Goal: Task Accomplishment & Management: Complete application form

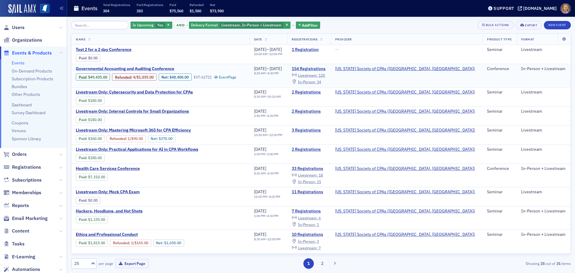
click at [148, 66] on span "Governmental Accounting and Auditing Conference" at bounding box center [126, 68] width 101 height 5
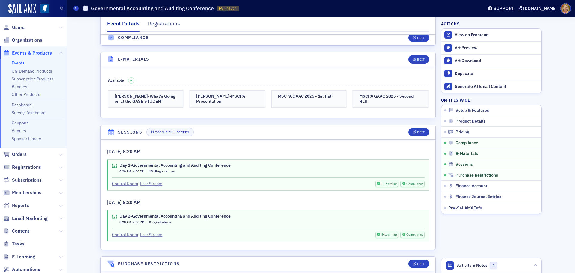
scroll to position [1198, 0]
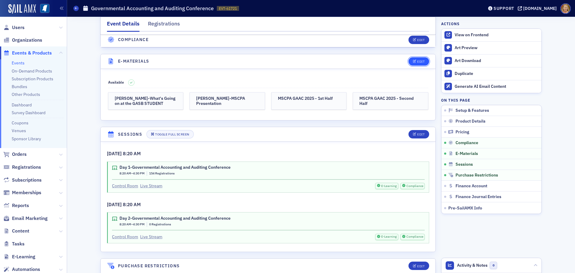
click at [413, 61] on icon "button" at bounding box center [415, 61] width 4 height 3
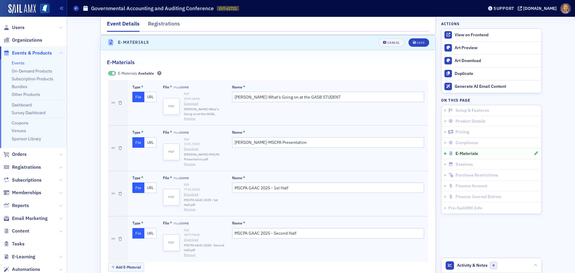
scroll to position [1307, 0]
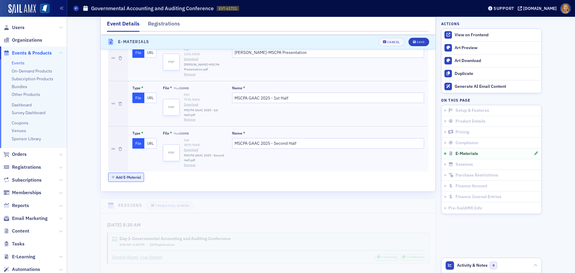
click at [126, 174] on button "Add E-Material" at bounding box center [126, 177] width 36 height 9
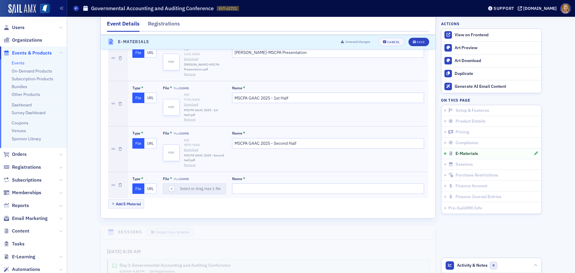
click at [134, 189] on button "File" at bounding box center [138, 188] width 12 height 10
click at [169, 187] on icon "button" at bounding box center [171, 188] width 5 height 5
type input "OSA-MSCPA GAAC 2025 - Second Half"
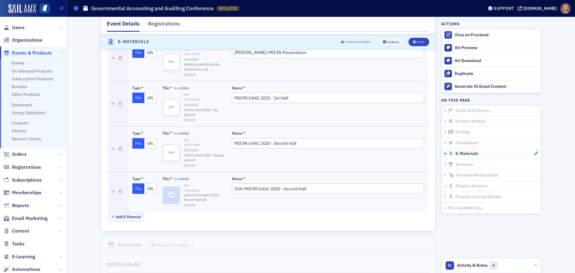
click at [170, 194] on use "button" at bounding box center [171, 195] width 3 height 3
click at [417, 42] on div "Save" at bounding box center [421, 41] width 8 height 3
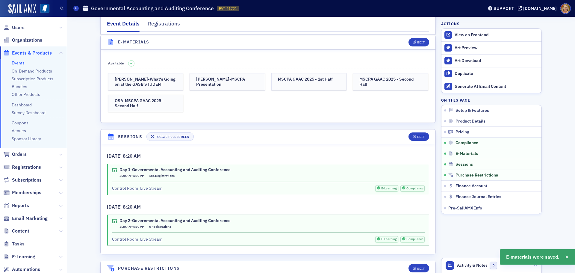
scroll to position [1217, 0]
click at [418, 39] on button "Edit" at bounding box center [419, 42] width 21 height 8
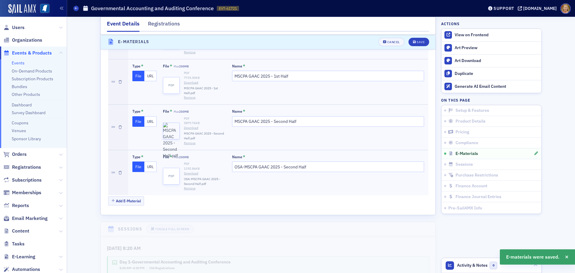
scroll to position [1367, 0]
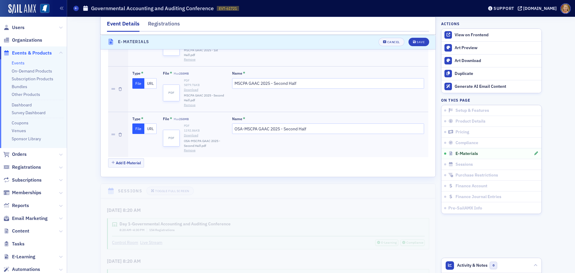
click at [188, 150] on button "Remove" at bounding box center [190, 150] width 12 height 5
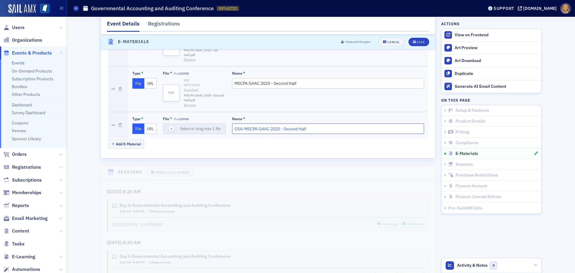
drag, startPoint x: 308, startPoint y: 128, endPoint x: 257, endPoint y: 128, distance: 50.9
click at [257, 128] on input "OSA-MSCPA GAAC 2025 - Second Half" at bounding box center [328, 128] width 192 height 10
click at [315, 126] on input "OSA-MSCPA GAAC 2025 - Second Half" at bounding box center [328, 128] width 192 height 10
click at [305, 130] on input "OSA-MSCPA GAAC 2025 - Second Half" at bounding box center [328, 128] width 192 height 10
drag, startPoint x: 305, startPoint y: 128, endPoint x: 232, endPoint y: 126, distance: 72.8
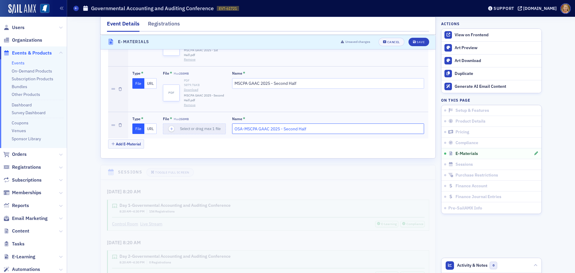
click at [232, 126] on input "OSA-MSCPA GAAC 2025 - Second Half" at bounding box center [328, 128] width 192 height 10
click at [171, 127] on icon "button" at bounding box center [171, 128] width 5 height 5
click at [169, 128] on icon "button" at bounding box center [171, 128] width 5 height 5
type input "Auditor Update September 2025"
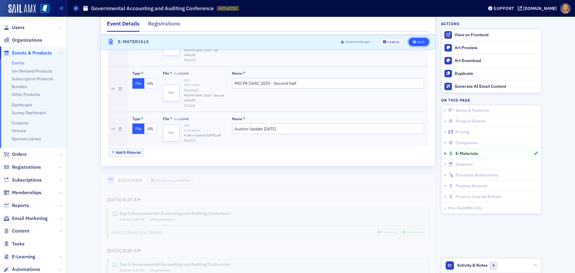
click at [418, 42] on div "Save" at bounding box center [421, 41] width 8 height 3
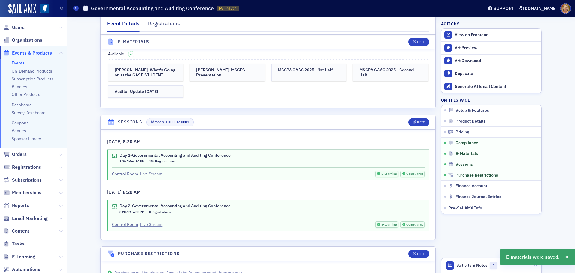
scroll to position [1217, 0]
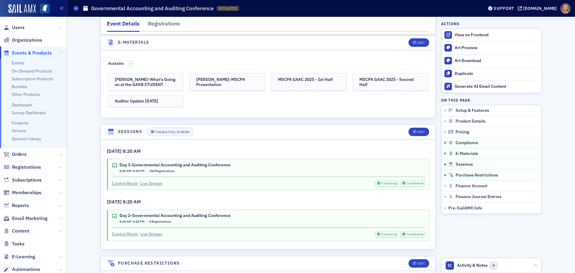
click at [112, 167] on icon at bounding box center [114, 165] width 5 height 4
click at [414, 134] on icon "button" at bounding box center [415, 131] width 4 height 3
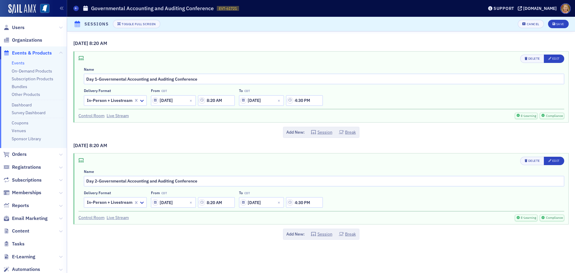
scroll to position [1311, 0]
click at [545, 117] on icon at bounding box center [543, 115] width 3 height 3
click at [547, 116] on span "Compliance" at bounding box center [554, 116] width 18 height 5
click at [548, 114] on span "Compliance" at bounding box center [554, 116] width 18 height 5
click at [548, 115] on span "Compliance" at bounding box center [554, 116] width 18 height 5
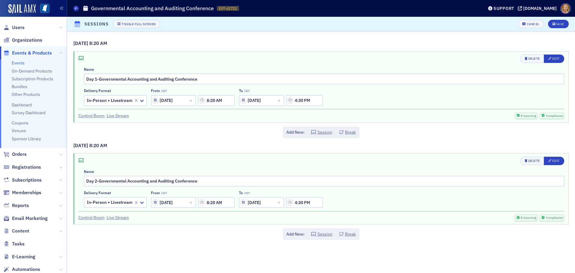
click at [525, 123] on div "9/11/2025 8:20 AM Delete Edit Name Day 1-Governmental Accounting and Auditing C…" at bounding box center [320, 89] width 495 height 98
click at [95, 116] on link "Control Room" at bounding box center [91, 116] width 26 height 6
click at [81, 58] on icon at bounding box center [80, 58] width 5 height 4
click at [552, 61] on span "Edit" at bounding box center [553, 58] width 11 height 5
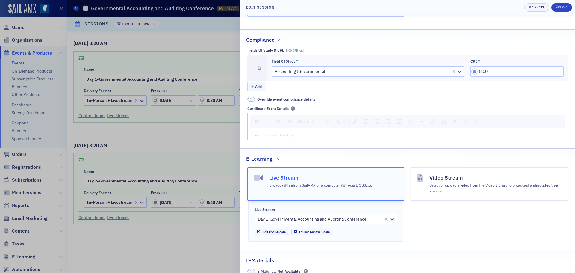
scroll to position [599, 0]
click at [562, 7] on div "Save" at bounding box center [563, 7] width 8 height 3
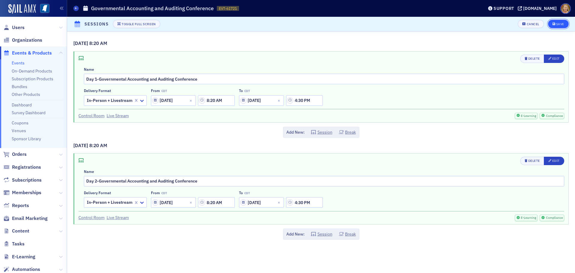
click at [559, 22] on div "Save" at bounding box center [560, 23] width 8 height 3
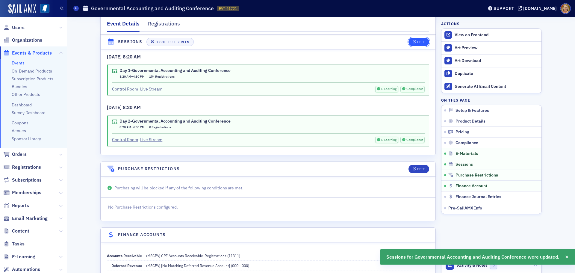
click at [419, 44] on button "Edit" at bounding box center [419, 42] width 21 height 8
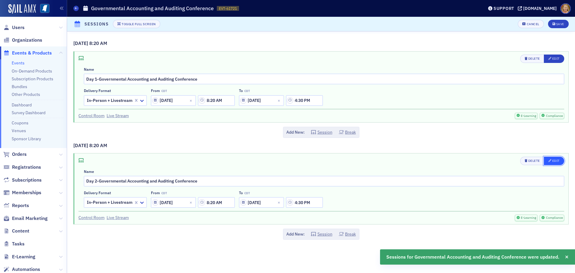
click at [554, 159] on div "Edit" at bounding box center [555, 160] width 7 height 3
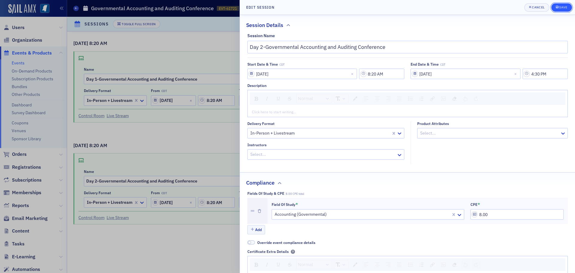
click at [561, 8] on div "Save" at bounding box center [563, 7] width 8 height 3
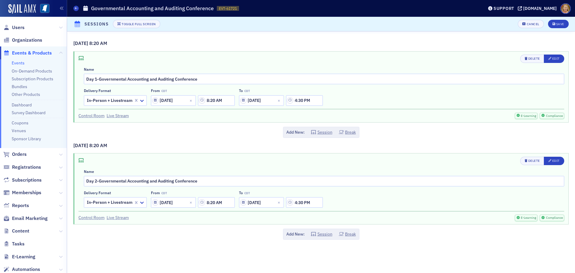
click at [125, 10] on h1 "Governmental Accounting and Auditing Conference" at bounding box center [152, 8] width 123 height 7
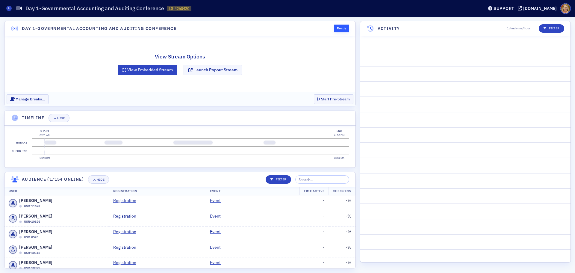
scroll to position [339, 0]
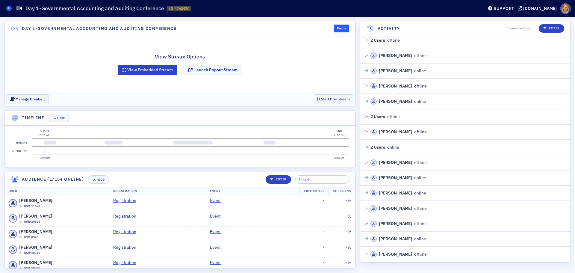
click at [11, 8] on span at bounding box center [8, 8] width 5 height 5
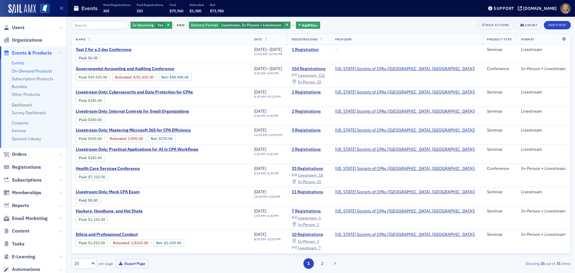
click at [26, 72] on link "On-Demand Products" at bounding box center [32, 70] width 40 height 5
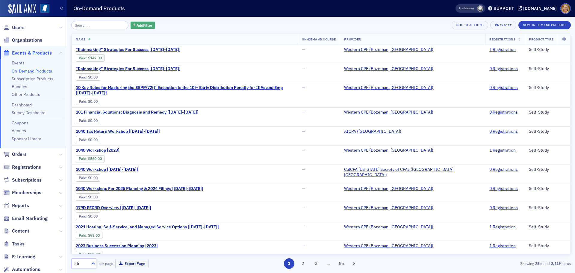
click at [137, 27] on span "Add Filter" at bounding box center [145, 24] width 16 height 5
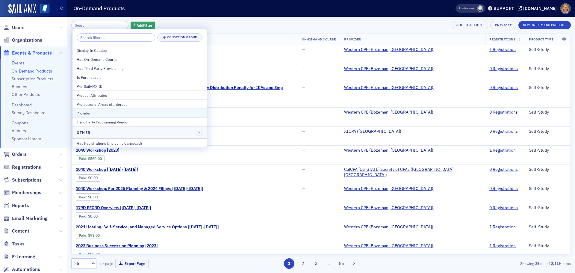
click at [103, 111] on div "Provider" at bounding box center [140, 112] width 126 height 5
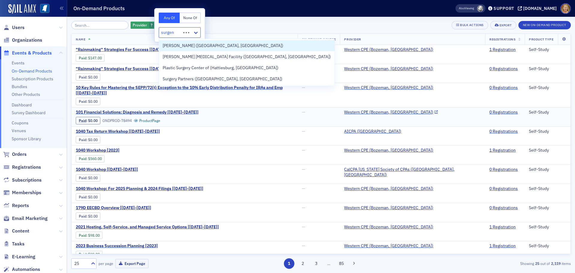
type input "surgent"
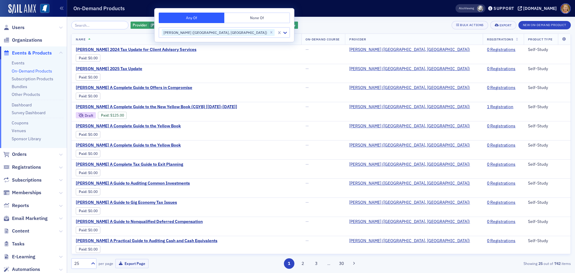
click at [237, 39] on th "Name" at bounding box center [187, 39] width 230 height 11
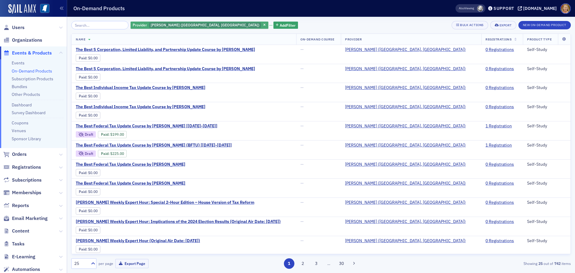
click at [155, 26] on span "Surgent (Radnor, PA)" at bounding box center [205, 24] width 109 height 5
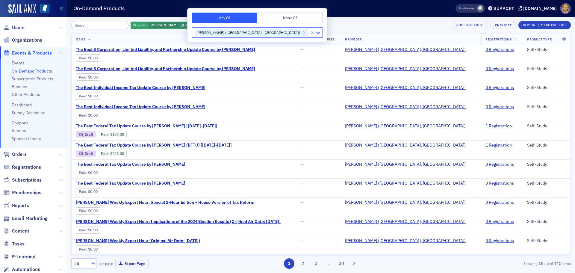
click at [268, 43] on th "Name" at bounding box center [184, 39] width 225 height 11
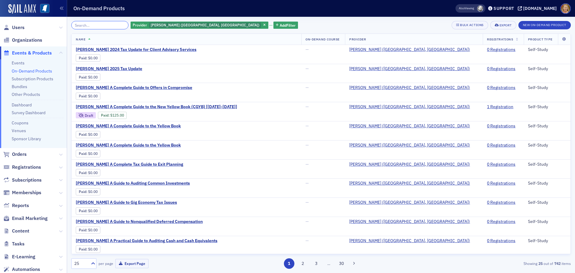
click at [96, 23] on input "search" at bounding box center [99, 25] width 57 height 8
click at [111, 25] on input "search" at bounding box center [99, 25] width 57 height 8
click at [106, 25] on input "search" at bounding box center [99, 25] width 57 height 8
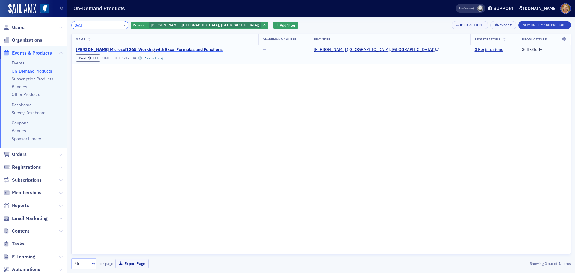
type input "365f"
click at [126, 48] on span "Surgent's Microsoft 365: Working with Excel Formulas and Functions" at bounding box center [149, 49] width 147 height 5
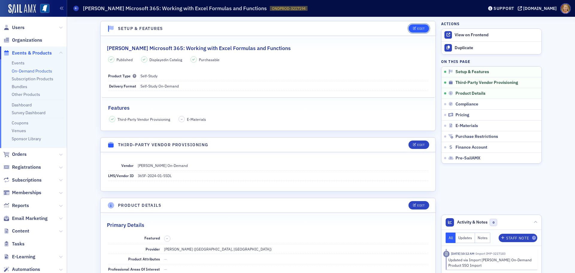
click at [413, 28] on icon "button" at bounding box center [415, 28] width 4 height 3
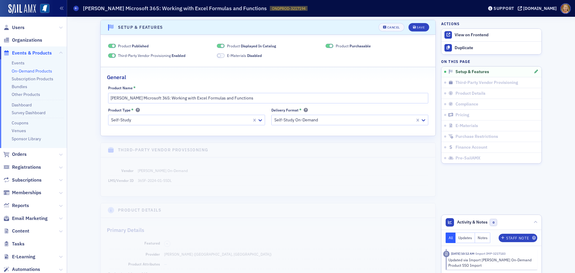
click at [108, 47] on span at bounding box center [112, 46] width 8 height 4
click at [221, 45] on span at bounding box center [222, 45] width 3 height 3
click at [326, 46] on span at bounding box center [330, 46] width 8 height 4
click at [108, 56] on span at bounding box center [112, 55] width 8 height 4
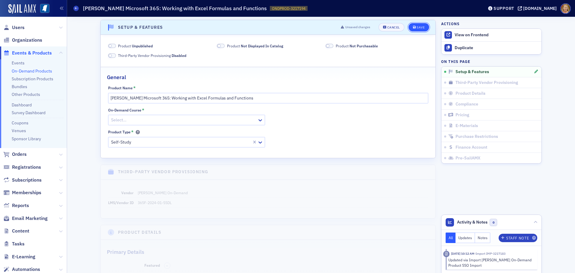
click at [418, 26] on div "Save" at bounding box center [421, 27] width 8 height 3
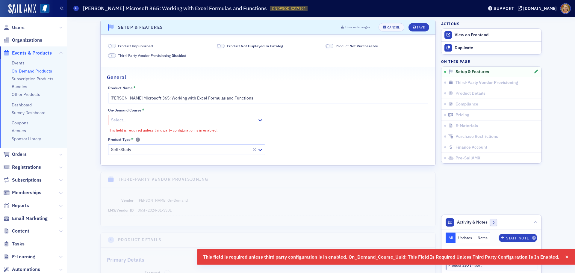
click at [217, 123] on div at bounding box center [184, 119] width 146 height 7
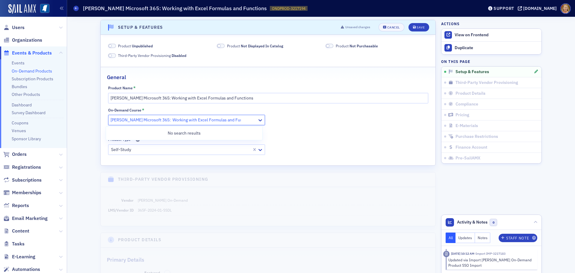
type input "Surgent's Microsoft 365: Working with Excel Formulas and Functions"
click at [409, 23] on button "Save" at bounding box center [419, 27] width 21 height 8
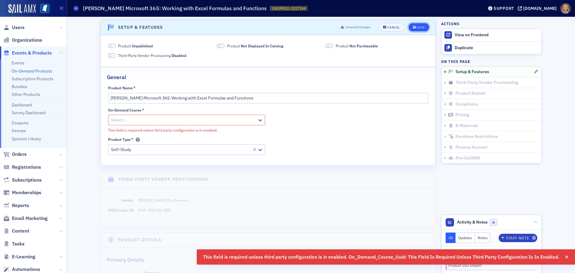
click at [419, 23] on button "Save" at bounding box center [419, 27] width 21 height 8
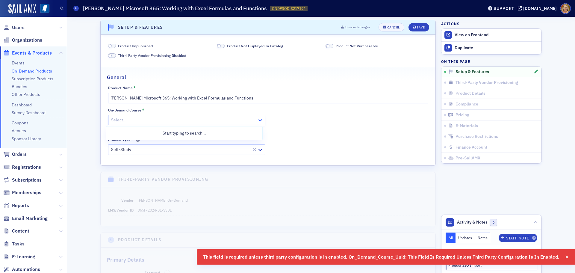
click at [257, 121] on icon at bounding box center [260, 120] width 6 height 6
click at [178, 118] on div at bounding box center [184, 119] width 146 height 7
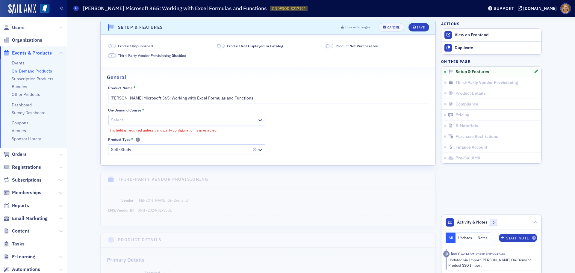
click at [113, 55] on span at bounding box center [112, 55] width 8 height 4
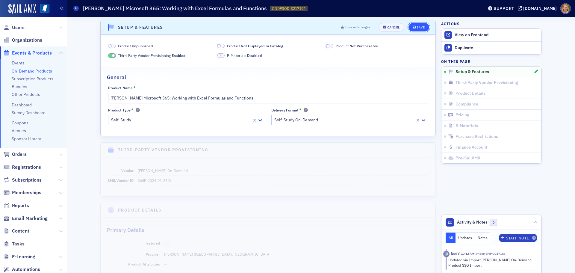
click at [419, 25] on button "Save" at bounding box center [419, 27] width 21 height 8
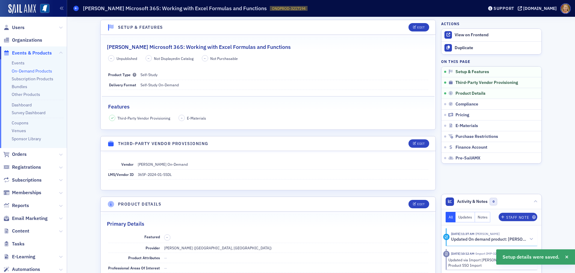
click at [77, 10] on icon at bounding box center [76, 8] width 2 height 3
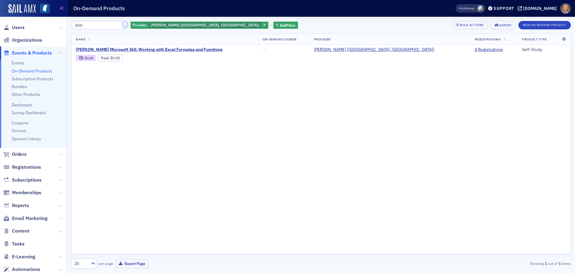
click at [122, 25] on button "×" at bounding box center [124, 24] width 5 height 5
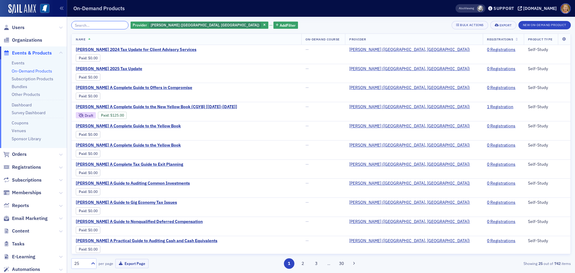
click at [107, 26] on input "search" at bounding box center [99, 25] width 57 height 8
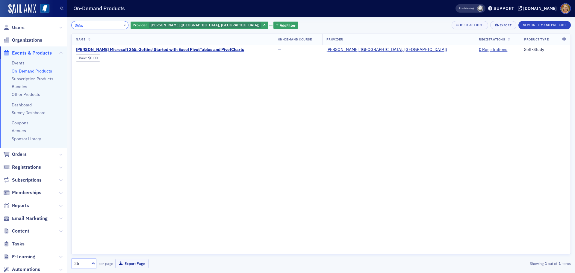
click at [92, 27] on input "365p" at bounding box center [99, 25] width 57 height 8
type input "365u"
click at [122, 25] on button "×" at bounding box center [124, 24] width 5 height 5
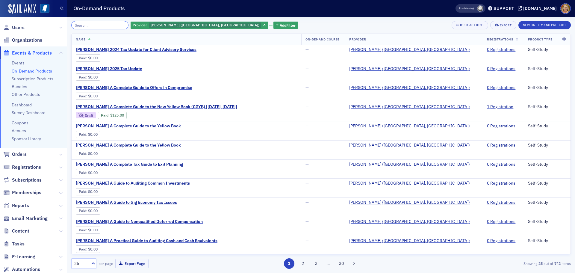
click at [102, 25] on input "search" at bounding box center [99, 25] width 57 height 8
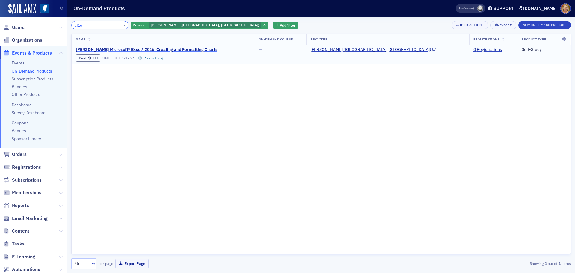
type input "cf16"
click at [120, 49] on span "Surgent's Microsoft® Excel® 2016: Creating and Formatting Charts" at bounding box center [147, 49] width 142 height 5
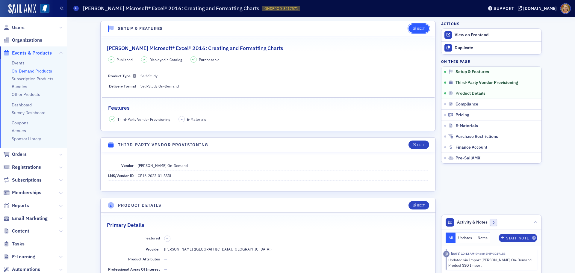
click at [417, 29] on div "Edit" at bounding box center [420, 28] width 7 height 3
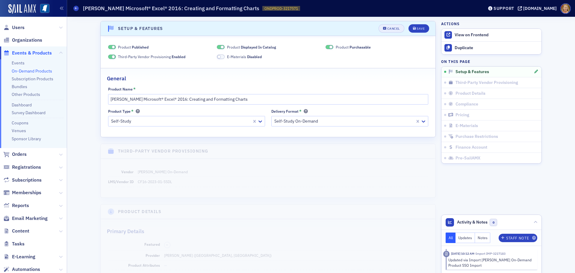
scroll to position [1, 0]
click at [108, 46] on span at bounding box center [112, 46] width 8 height 4
click at [217, 45] on span at bounding box center [221, 46] width 8 height 4
click at [326, 45] on span at bounding box center [330, 46] width 8 height 4
click at [417, 27] on div "Save" at bounding box center [421, 27] width 8 height 3
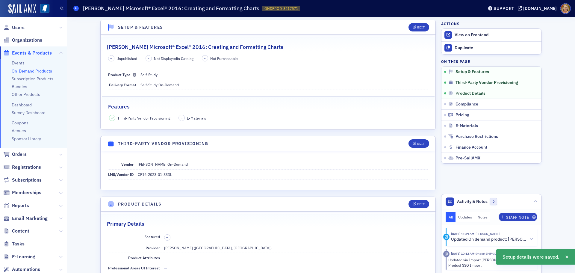
click at [77, 8] on icon at bounding box center [76, 8] width 2 height 3
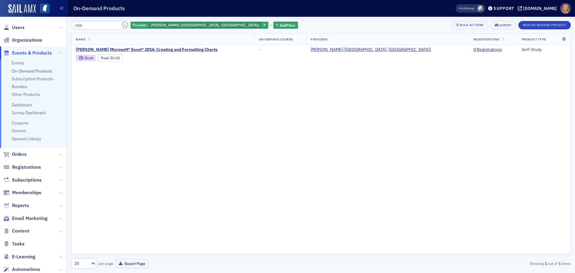
click at [122, 26] on button "×" at bounding box center [124, 24] width 5 height 5
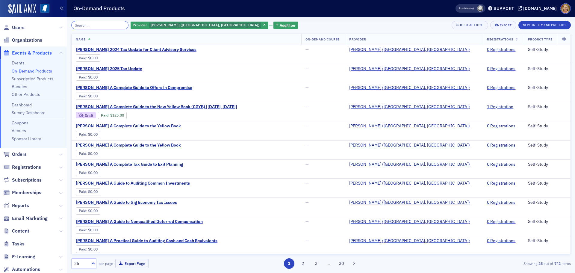
click at [96, 22] on input "search" at bounding box center [99, 25] width 57 height 8
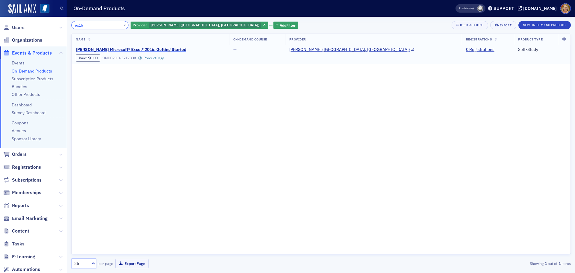
type input "ex16"
click at [102, 51] on span "Surgent's Microsoft® Excel® 2016: Getting Started" at bounding box center [131, 49] width 111 height 5
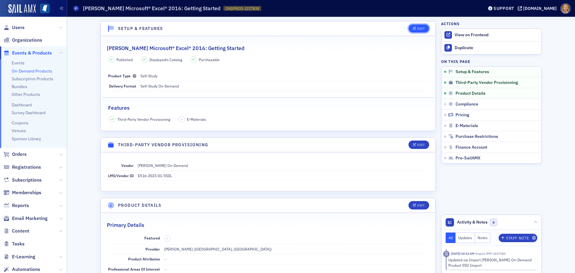
click at [418, 29] on div "Edit" at bounding box center [420, 28] width 7 height 3
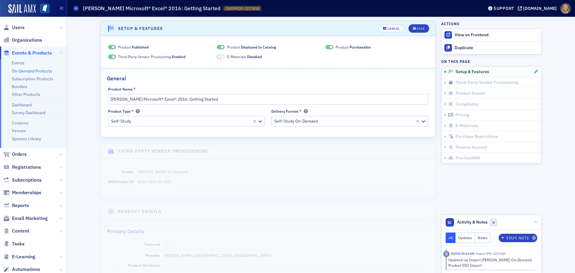
scroll to position [1, 0]
click at [108, 46] on span at bounding box center [112, 46] width 8 height 4
click at [217, 46] on span at bounding box center [221, 46] width 8 height 4
click at [326, 46] on span at bounding box center [330, 46] width 8 height 4
click at [417, 28] on div "Save" at bounding box center [421, 27] width 8 height 3
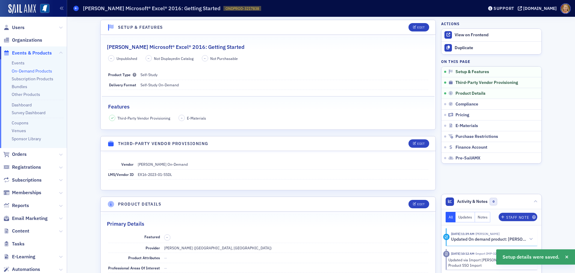
click at [76, 7] on icon at bounding box center [76, 8] width 2 height 3
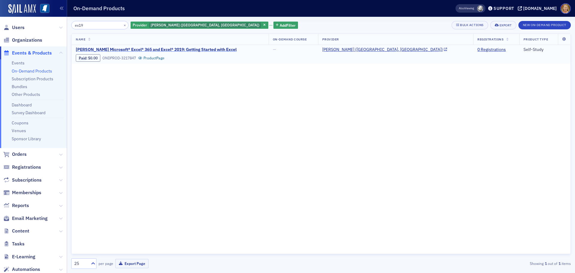
type input "ex19"
click at [147, 50] on span "Surgent's Microsoft® Excel® 365 and Excel® 2019: Getting Started with Excel" at bounding box center [156, 49] width 161 height 5
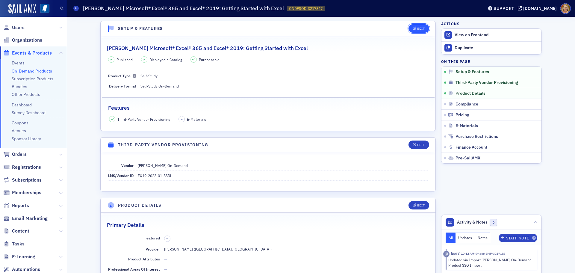
click at [418, 31] on button "Edit" at bounding box center [419, 28] width 21 height 8
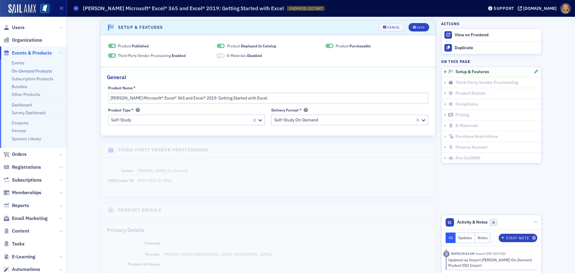
click at [108, 46] on span at bounding box center [112, 46] width 8 height 4
click at [218, 46] on span at bounding box center [221, 46] width 8 height 4
click at [329, 45] on span at bounding box center [330, 45] width 3 height 3
click at [417, 27] on div "Save" at bounding box center [421, 27] width 8 height 3
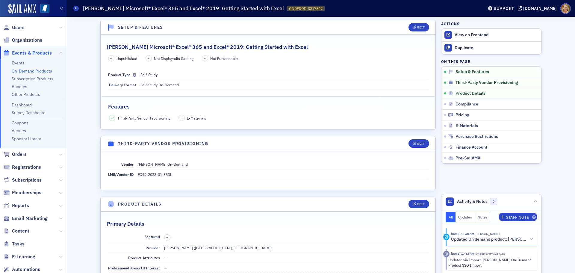
scroll to position [0, 0]
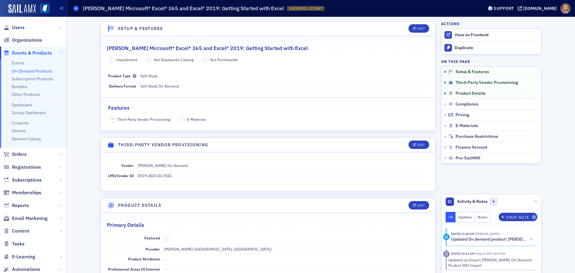
click at [74, 8] on span at bounding box center [75, 8] width 5 height 5
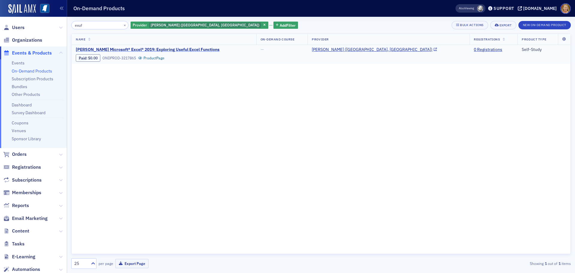
type input "exuf"
click at [98, 48] on span "Surgent's Microsoft® Excel® 2019: Exploring Useful Excel Functions" at bounding box center [148, 49] width 144 height 5
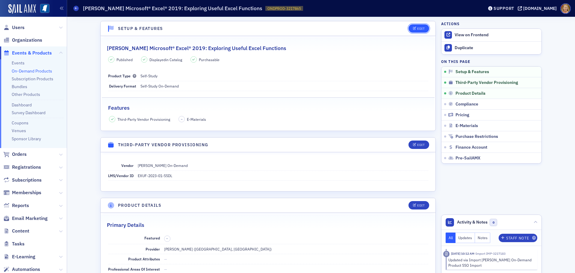
click at [417, 28] on div "Edit" at bounding box center [420, 28] width 7 height 3
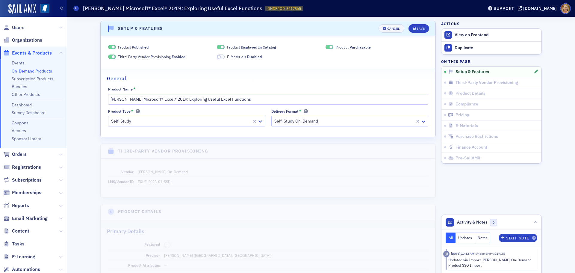
scroll to position [1, 0]
click at [109, 45] on span at bounding box center [112, 46] width 8 height 4
click at [217, 46] on span at bounding box center [221, 46] width 8 height 4
click at [326, 46] on span at bounding box center [330, 46] width 8 height 4
click at [417, 26] on div "Save" at bounding box center [421, 27] width 8 height 3
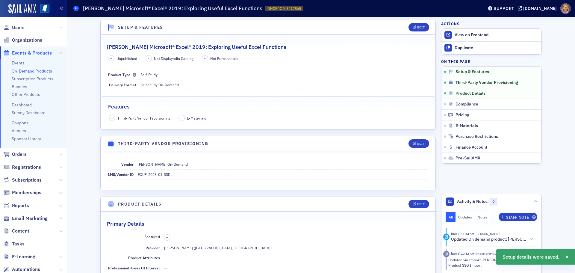
click at [77, 9] on icon at bounding box center [76, 8] width 2 height 3
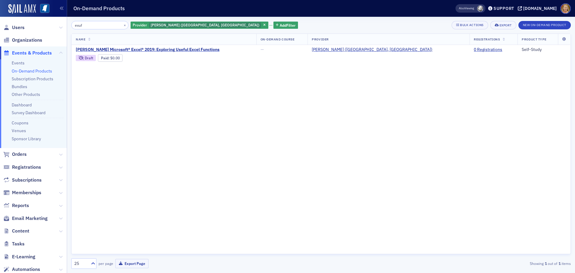
click at [92, 22] on input "exuf" at bounding box center [99, 25] width 57 height 8
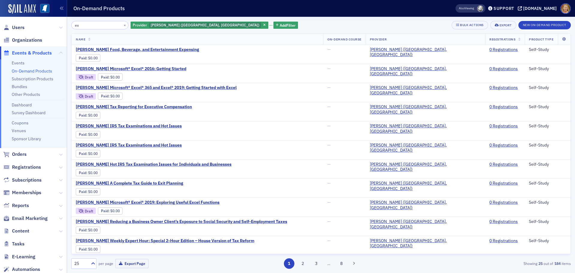
type input "e"
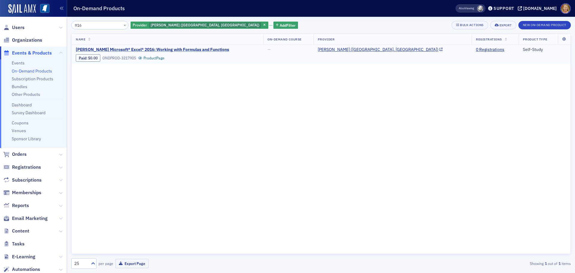
type input "ff16"
click at [105, 49] on span "Surgent's Microsoft® Excel® 2016: Working with Formulas and Functions" at bounding box center [152, 49] width 153 height 5
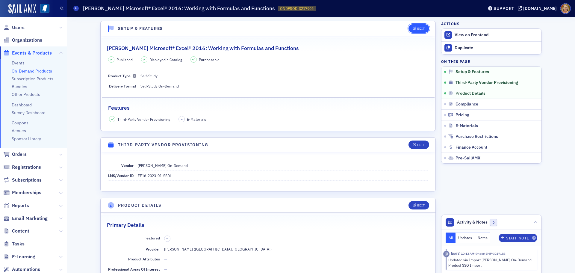
click at [417, 27] on div "Edit" at bounding box center [420, 28] width 7 height 3
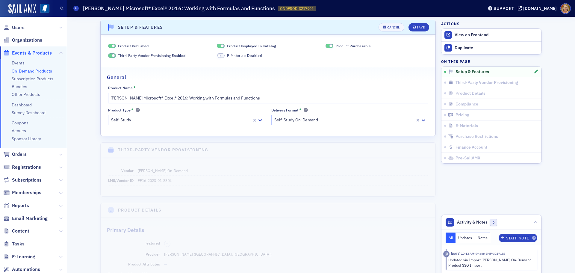
click at [108, 45] on span at bounding box center [112, 46] width 8 height 4
click at [221, 45] on span at bounding box center [222, 45] width 3 height 3
drag, startPoint x: 323, startPoint y: 45, endPoint x: 335, endPoint y: 44, distance: 11.1
click at [326, 45] on span at bounding box center [330, 46] width 8 height 4
click at [418, 27] on div "Save" at bounding box center [421, 27] width 8 height 3
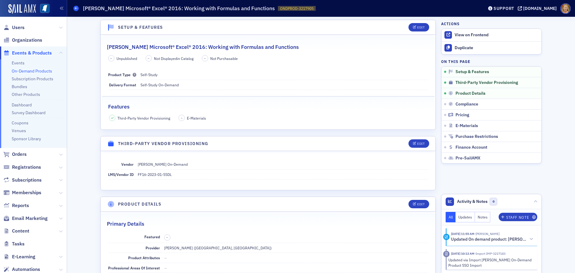
click at [78, 7] on span at bounding box center [75, 8] width 5 height 5
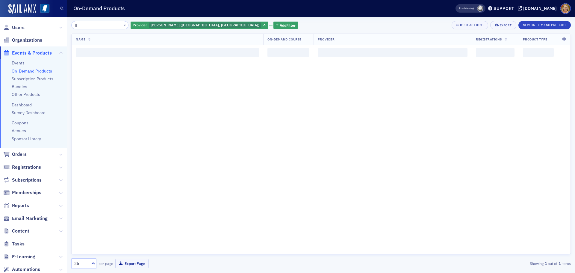
type input "f"
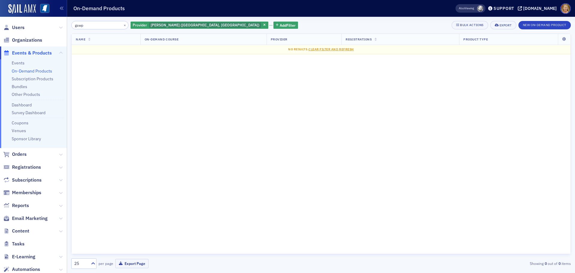
drag, startPoint x: 86, startPoint y: 25, endPoint x: 70, endPoint y: 25, distance: 15.9
click at [70, 25] on div "gswp × Provider Surgent (Radnor, PA) Add Filter Bulk Actions Export New On-Dema…" at bounding box center [321, 145] width 508 height 256
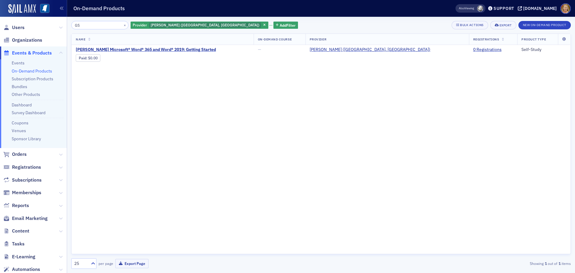
type input "G"
type input "GSWW"
click at [102, 48] on span "Surgent's Microsoft® Word® 365 and Word® 2019: Getting Started" at bounding box center [146, 49] width 140 height 5
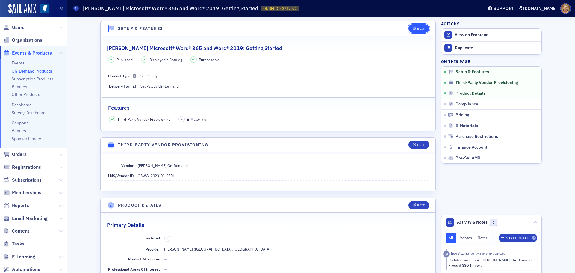
click at [417, 29] on div "Edit" at bounding box center [420, 28] width 7 height 3
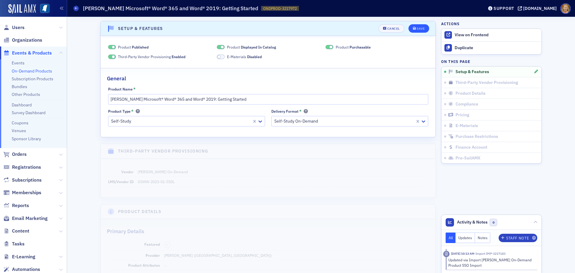
scroll to position [1, 0]
click at [108, 46] on span at bounding box center [112, 46] width 8 height 4
click at [217, 46] on span at bounding box center [221, 46] width 8 height 4
click at [326, 46] on span at bounding box center [330, 46] width 8 height 4
click at [417, 27] on div "Save" at bounding box center [421, 27] width 8 height 3
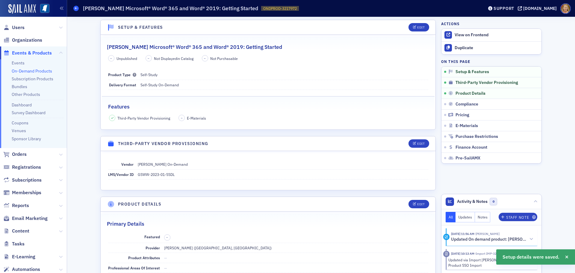
click at [77, 8] on icon at bounding box center [76, 8] width 2 height 3
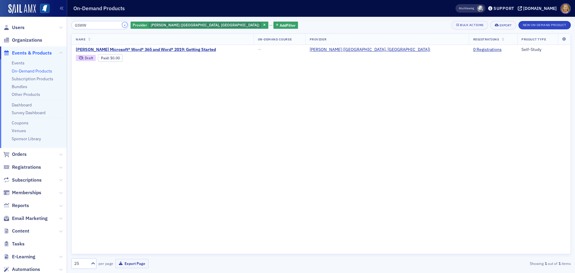
click at [122, 25] on button "×" at bounding box center [124, 24] width 5 height 5
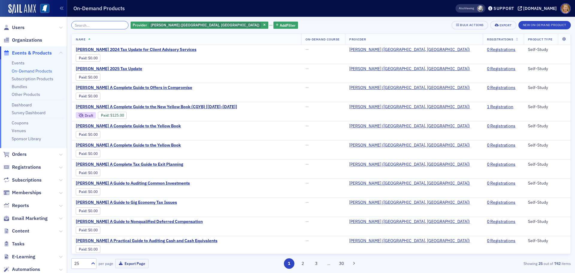
click at [116, 26] on input "search" at bounding box center [99, 25] width 57 height 8
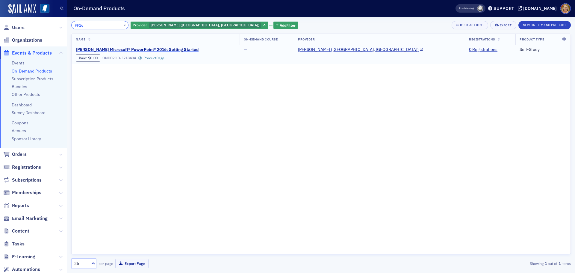
type input "PP16"
click at [121, 48] on span "Surgent's Microsoft® PowerPoint® 2016: Getting Started" at bounding box center [137, 49] width 123 height 5
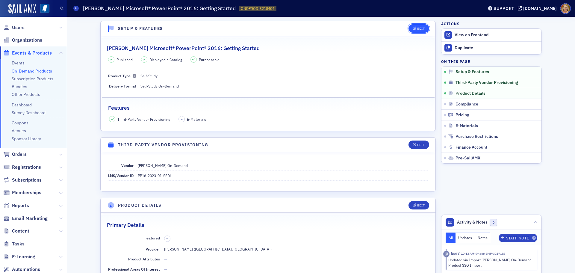
click at [417, 30] on div "Edit" at bounding box center [420, 28] width 7 height 3
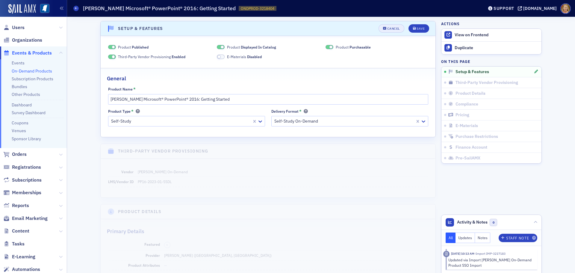
scroll to position [1, 0]
click at [109, 46] on span at bounding box center [112, 46] width 8 height 4
click at [217, 46] on span at bounding box center [221, 46] width 8 height 4
click at [326, 45] on span at bounding box center [330, 46] width 8 height 4
click at [417, 28] on div "Save" at bounding box center [421, 27] width 8 height 3
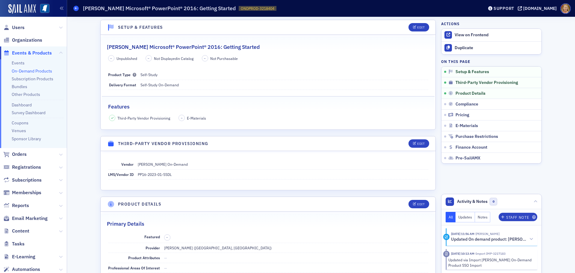
click at [76, 7] on icon at bounding box center [76, 8] width 2 height 3
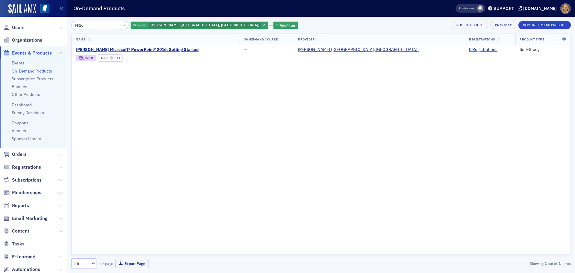
drag, startPoint x: 90, startPoint y: 26, endPoint x: 73, endPoint y: 26, distance: 17.4
click at [73, 26] on input "PP16" at bounding box center [99, 25] width 57 height 8
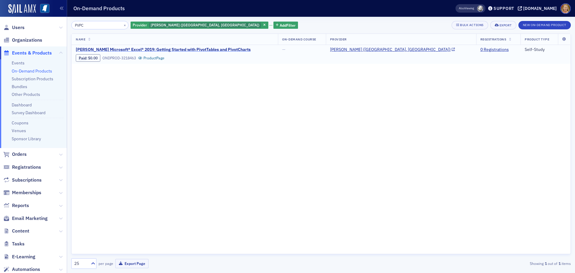
type input "PVPC"
click at [112, 48] on span "Surgent's Microsoft® Excel® 2019: Getting Started with PivotTables and PivotCha…" at bounding box center [163, 49] width 175 height 5
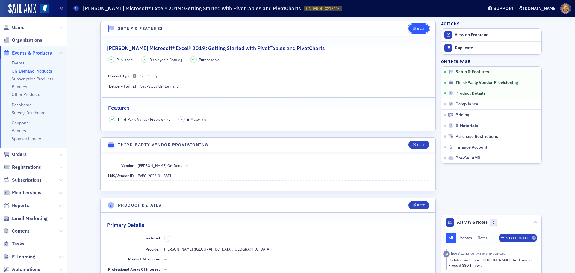
click at [417, 30] on div "Edit" at bounding box center [420, 28] width 7 height 3
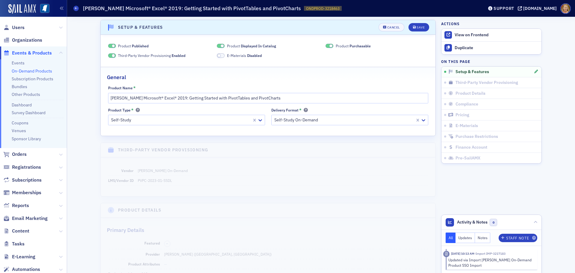
click at [108, 45] on span at bounding box center [112, 46] width 8 height 4
click at [217, 46] on span at bounding box center [221, 46] width 8 height 4
click at [326, 45] on span at bounding box center [330, 46] width 8 height 4
click at [417, 28] on div "Save" at bounding box center [421, 27] width 8 height 3
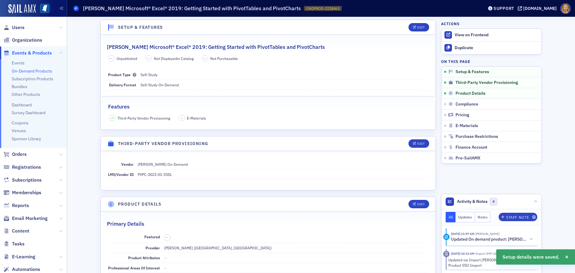
click at [76, 10] on icon at bounding box center [76, 8] width 2 height 3
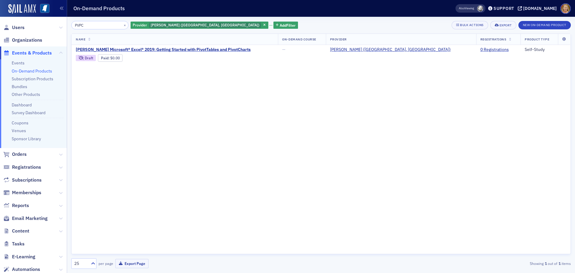
drag, startPoint x: 86, startPoint y: 24, endPoint x: 72, endPoint y: 21, distance: 13.8
click at [72, 21] on div "PVPC ×" at bounding box center [99, 25] width 57 height 8
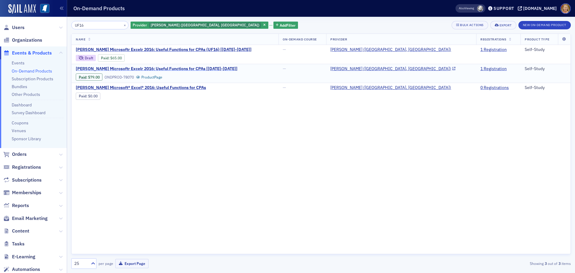
type input "UF16"
click at [151, 67] on span "Surgent's Microsoftr Excelr 2016: Useful Functions for CPAs [2025-2026]" at bounding box center [157, 68] width 162 height 5
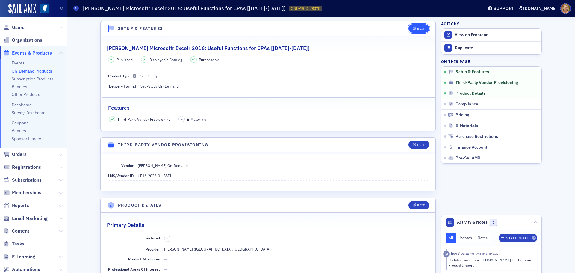
click at [417, 28] on div "Edit" at bounding box center [420, 28] width 7 height 3
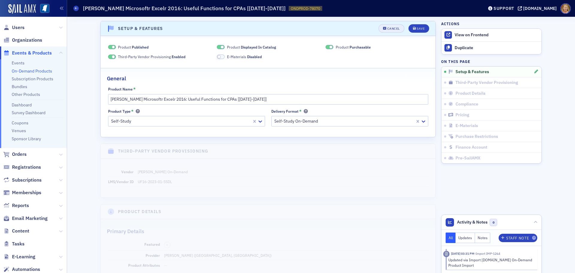
scroll to position [1, 0]
click at [109, 47] on span at bounding box center [112, 46] width 8 height 4
click at [217, 45] on span at bounding box center [221, 46] width 8 height 4
click at [326, 45] on span at bounding box center [330, 46] width 8 height 4
click at [420, 27] on div "Save" at bounding box center [421, 27] width 8 height 3
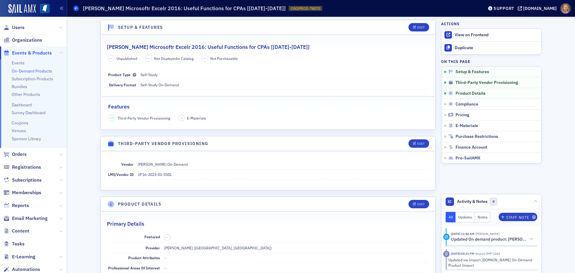
click at [78, 10] on span at bounding box center [75, 8] width 5 height 5
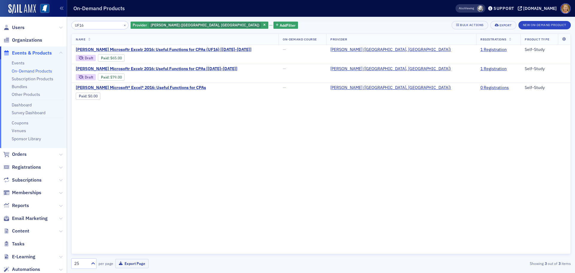
drag, startPoint x: 85, startPoint y: 22, endPoint x: 75, endPoint y: 25, distance: 10.4
click at [75, 25] on input "UF16" at bounding box center [99, 25] width 57 height 8
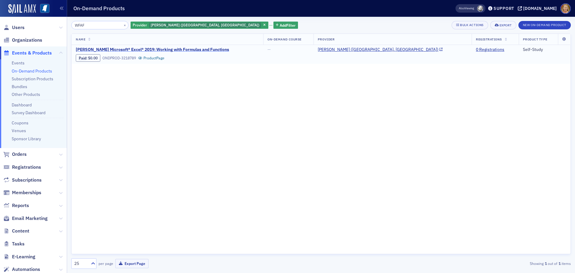
type input "WFAF"
click at [121, 49] on span "Surgent's Microsoft® Excel® 2019: Working with Formulas and Functions" at bounding box center [152, 49] width 153 height 5
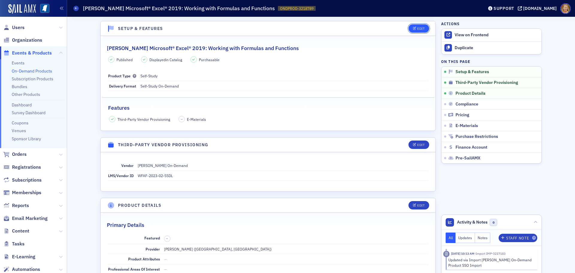
click at [418, 29] on div "Edit" at bounding box center [420, 28] width 7 height 3
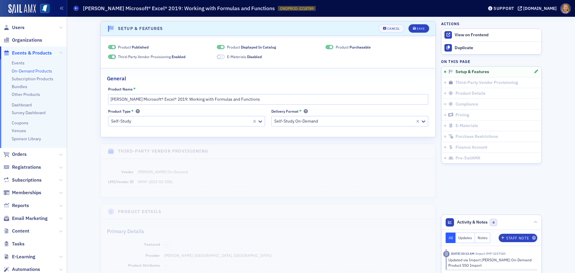
scroll to position [1, 0]
click at [109, 46] on span at bounding box center [112, 46] width 8 height 4
click at [217, 45] on span at bounding box center [221, 46] width 8 height 4
click at [326, 46] on span at bounding box center [330, 46] width 8 height 4
click at [417, 28] on div "Save" at bounding box center [421, 27] width 8 height 3
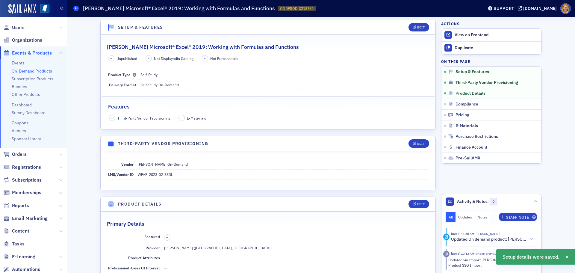
click at [76, 8] on icon at bounding box center [76, 8] width 2 height 3
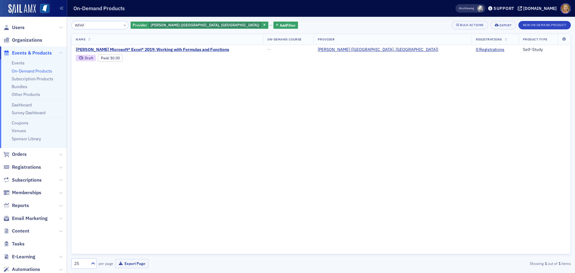
drag, startPoint x: 90, startPoint y: 25, endPoint x: 73, endPoint y: 25, distance: 16.5
click at [73, 25] on input "WFAF" at bounding box center [99, 25] width 57 height 8
type input "WRTB"
click at [119, 49] on span "Surgent's Microsoft® Excel® 365/Excel® 2019: Working with Data Ranges and Tables" at bounding box center [164, 49] width 176 height 5
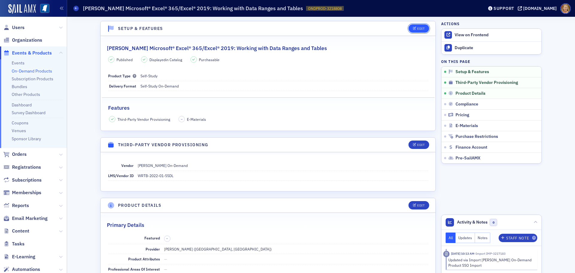
click at [413, 27] on icon "button" at bounding box center [415, 28] width 4 height 3
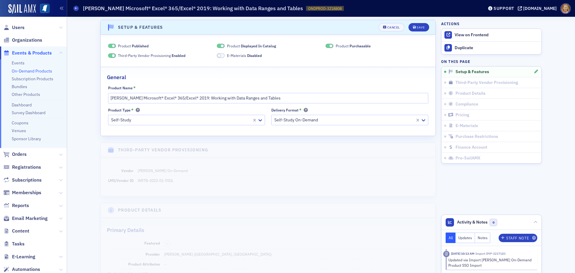
click at [108, 44] on span at bounding box center [112, 46] width 8 height 4
click at [217, 46] on span at bounding box center [221, 46] width 8 height 4
click at [327, 47] on span at bounding box center [330, 46] width 8 height 4
click at [417, 26] on div "Save" at bounding box center [421, 27] width 8 height 3
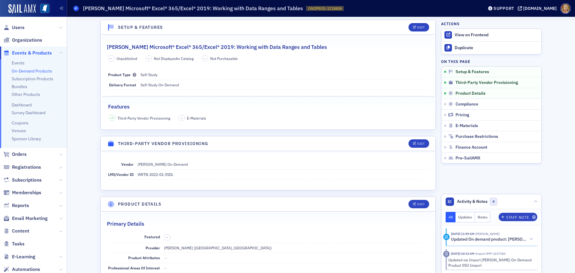
click at [78, 8] on span at bounding box center [75, 8] width 5 height 5
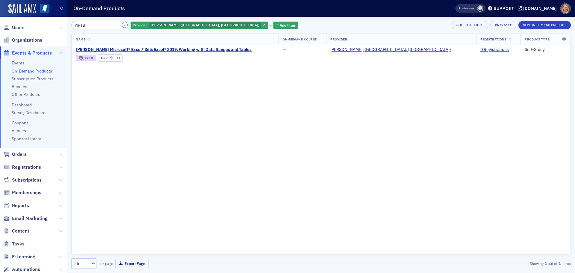
click at [122, 25] on button "×" at bounding box center [124, 24] width 5 height 5
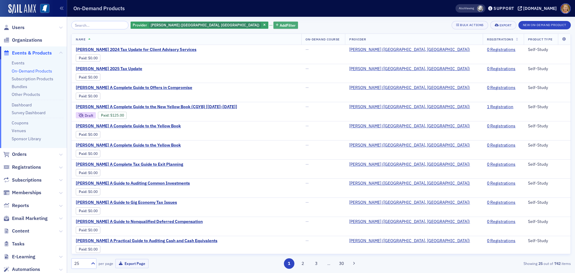
click at [280, 25] on span "Add Filter" at bounding box center [288, 24] width 16 height 5
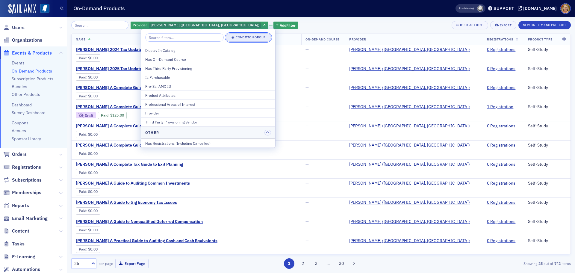
click at [228, 40] on button "Condition Group" at bounding box center [248, 37] width 45 height 8
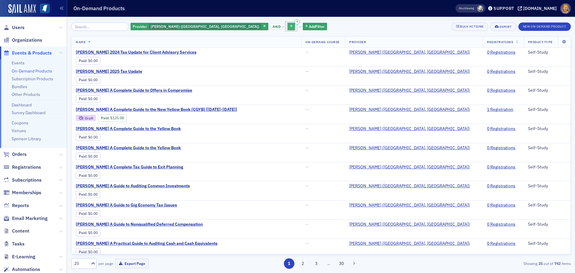
click at [290, 26] on icon "button" at bounding box center [291, 26] width 3 height 3
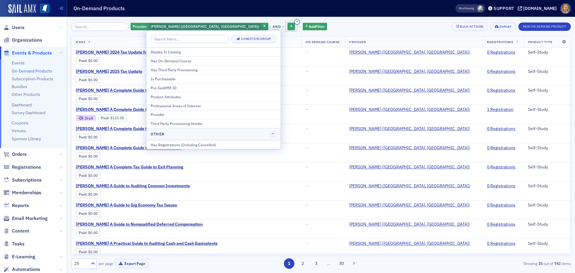
click at [296, 21] on icon "button" at bounding box center [297, 21] width 2 height 3
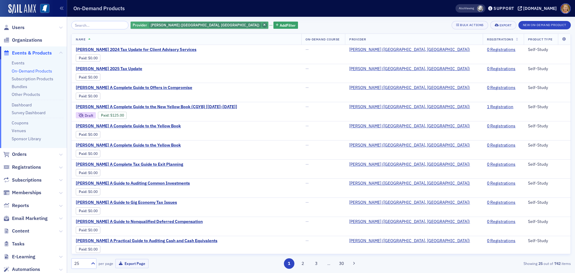
click at [263, 25] on icon "button" at bounding box center [264, 25] width 2 height 3
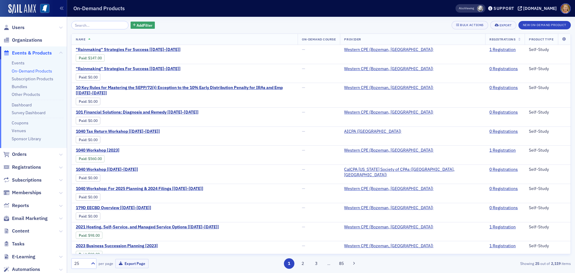
click at [40, 51] on span "Events & Products" at bounding box center [32, 53] width 40 height 7
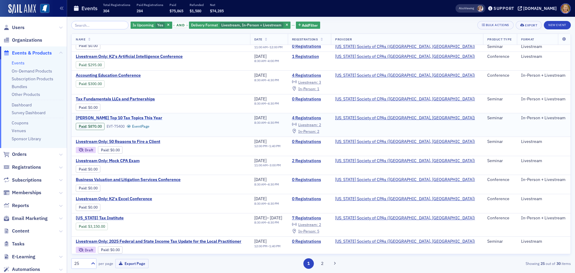
scroll to position [308, 0]
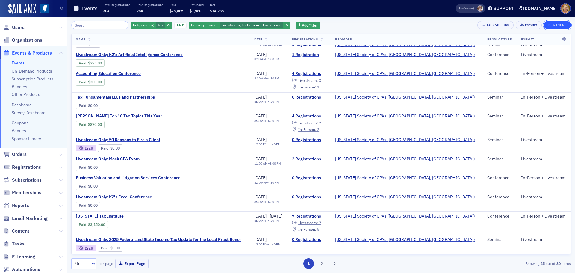
click at [548, 23] on button "New Event" at bounding box center [557, 25] width 27 height 8
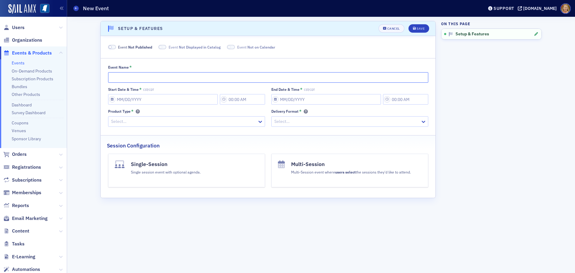
click at [136, 75] on input "Event Name *" at bounding box center [268, 77] width 320 height 10
paste input "Employee Benefit Plans; Accounting, Auditing and Regulatory Online Update – Liv…"
type input "Employee Benefit Plans; Accounting, Auditing and Regulatory Online Update – Liv…"
click at [134, 101] on input "Start Date & Time * CST/CDT" at bounding box center [163, 99] width 110 height 10
select select "8"
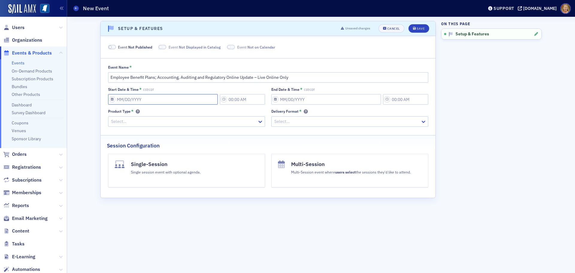
select select "2025"
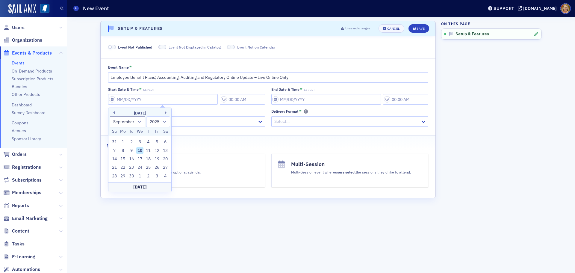
click at [164, 111] on div "[DATE]" at bounding box center [139, 113] width 63 height 6
click at [165, 112] on button "Next Month" at bounding box center [167, 113] width 4 height 4
select select "11"
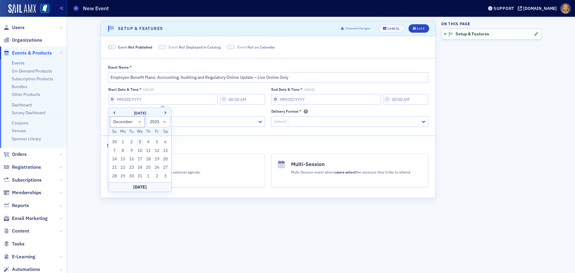
click at [139, 142] on div "3" at bounding box center [139, 141] width 7 height 7
type input "[DATE]"
type input "12:00 PM"
type input "[DATE]"
type input "1:00 PM"
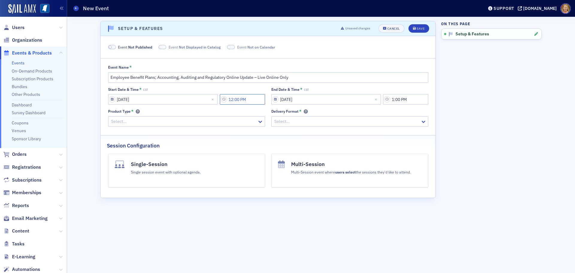
click at [234, 101] on input "12:00 PM" at bounding box center [242, 99] width 45 height 10
click at [275, 100] on div at bounding box center [276, 99] width 13 height 7
click at [278, 187] on div "8" at bounding box center [279, 190] width 16 height 6
click at [325, 100] on button "AM" at bounding box center [321, 99] width 11 height 10
type input "8:00 AM"
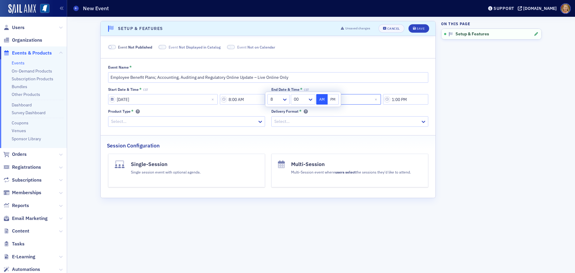
select select "11"
select select "2025"
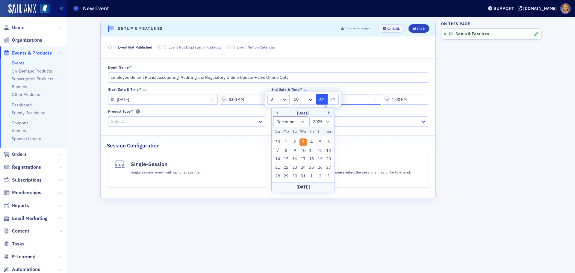
click at [343, 96] on input "[DATE]" at bounding box center [326, 99] width 110 height 10
click at [291, 98] on input "[DATE]" at bounding box center [326, 99] width 110 height 10
type input "[DATE]"
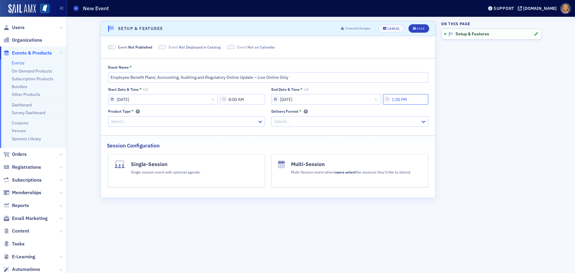
click at [401, 99] on input "1:00 PM" at bounding box center [405, 99] width 45 height 10
click at [331, 99] on icon at bounding box center [331, 99] width 6 height 6
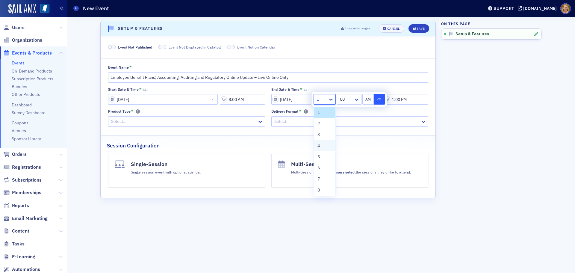
click at [321, 145] on div "4" at bounding box center [324, 146] width 14 height 6
click at [351, 102] on div at bounding box center [346, 99] width 14 height 7
click at [347, 173] on div "30" at bounding box center [349, 175] width 17 height 6
type input "4:30 PM"
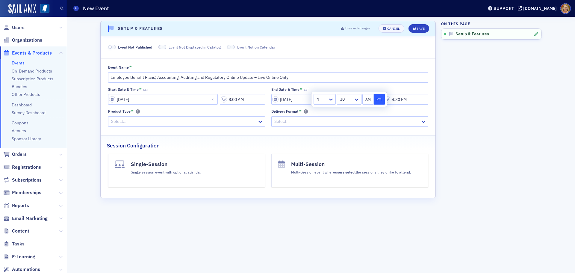
click at [377, 99] on button "PM" at bounding box center [379, 99] width 11 height 10
click at [310, 124] on div at bounding box center [347, 121] width 146 height 7
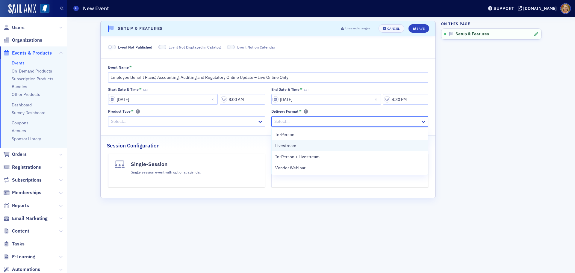
click at [313, 147] on div "Livestream" at bounding box center [349, 146] width 149 height 6
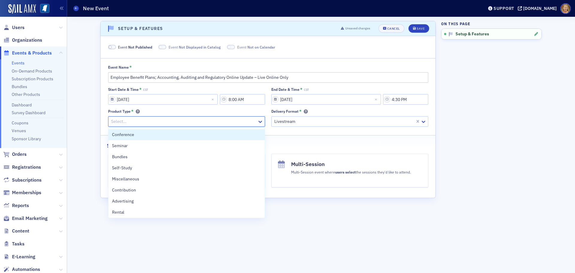
click at [183, 122] on div at bounding box center [184, 121] width 146 height 7
click at [175, 132] on div "Conference" at bounding box center [186, 134] width 149 height 6
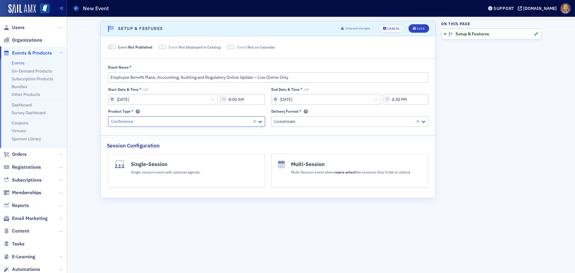
click at [196, 166] on h4 "Single-Session" at bounding box center [166, 164] width 70 height 8
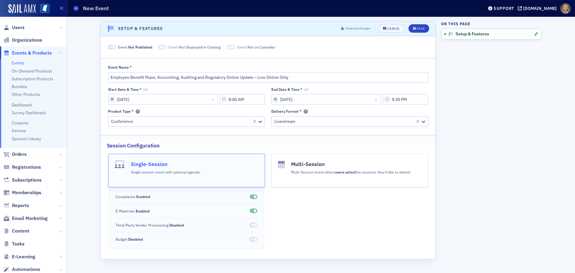
click at [198, 172] on div "Single session event with optional agenda." at bounding box center [166, 171] width 70 height 7
click at [419, 28] on div "Save" at bounding box center [421, 28] width 8 height 3
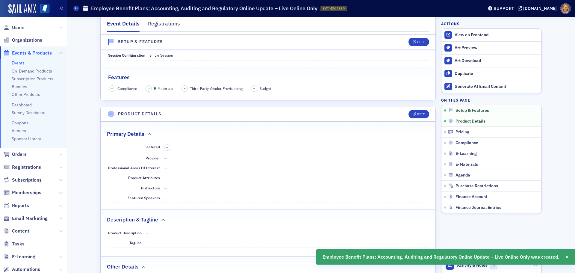
scroll to position [180, 0]
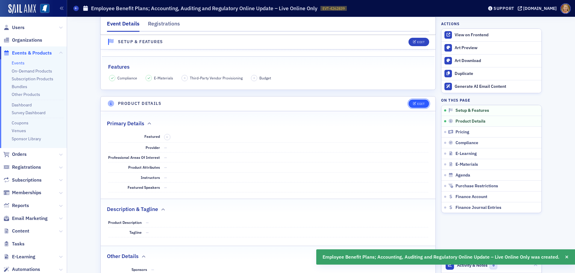
click at [422, 105] on div "Edit" at bounding box center [420, 103] width 7 height 3
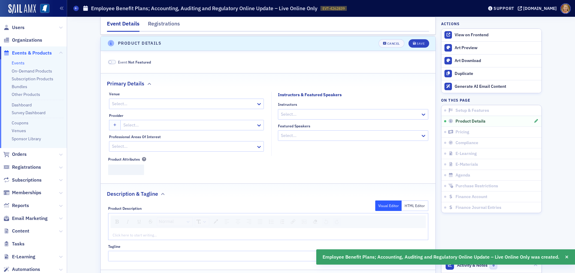
scroll to position [241, 0]
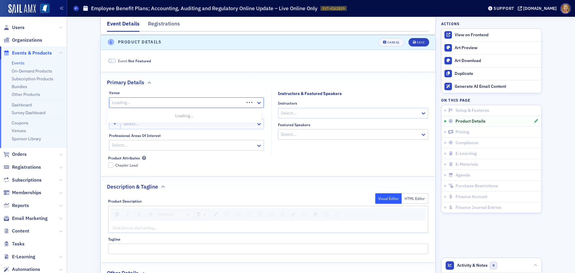
click at [190, 103] on div at bounding box center [177, 102] width 132 height 7
click at [190, 103] on div at bounding box center [183, 102] width 144 height 7
type input "On Line"
click at [409, 38] on button "Save" at bounding box center [419, 42] width 21 height 8
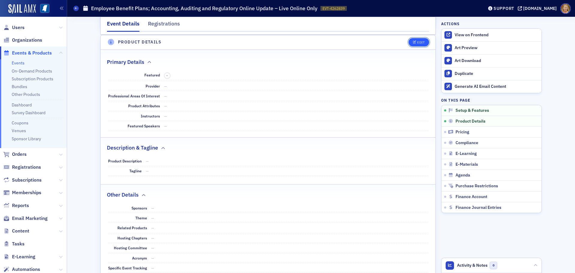
click at [418, 42] on div "Edit" at bounding box center [420, 42] width 7 height 3
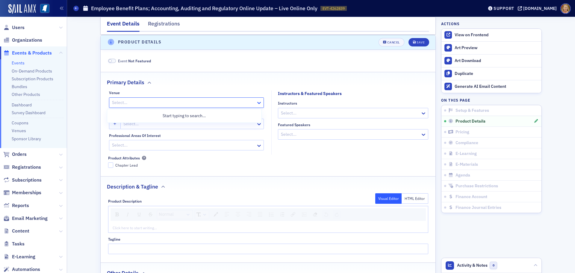
click at [256, 102] on icon at bounding box center [259, 103] width 6 height 6
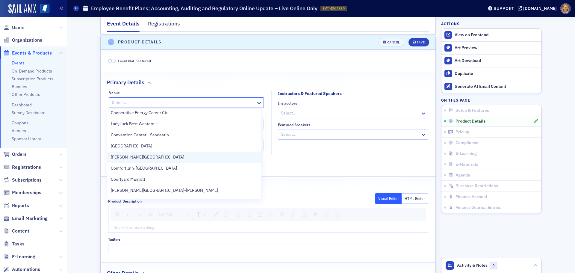
scroll to position [40, 0]
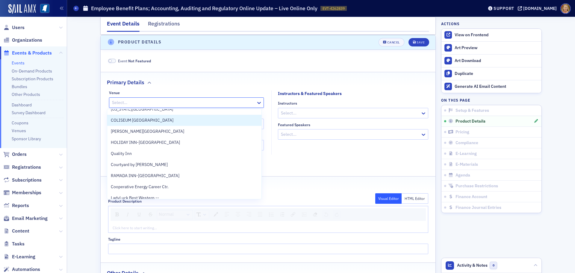
click at [280, 168] on fieldset "Primary Details Venue 25 results available. Use Up and Down to choose options, …" at bounding box center [268, 122] width 335 height 100
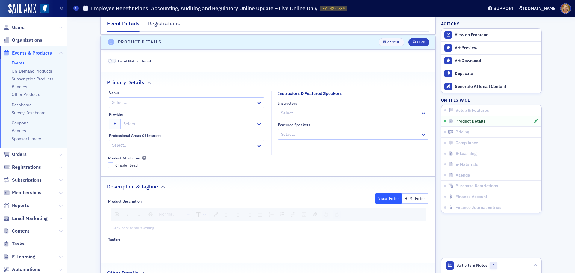
click at [188, 125] on div at bounding box center [189, 123] width 133 height 7
type input "AICPA"
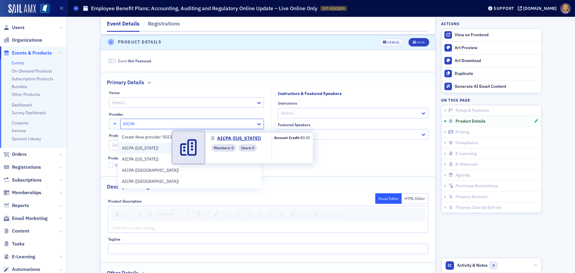
click at [169, 148] on span "AICPA ([US_STATE])" at bounding box center [149, 148] width 55 height 6
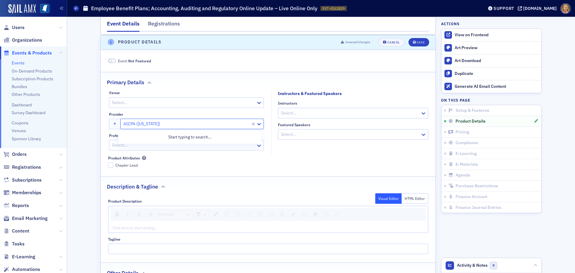
click at [167, 126] on div at bounding box center [186, 123] width 127 height 7
click at [160, 124] on div at bounding box center [186, 123] width 127 height 7
click at [257, 123] on icon at bounding box center [259, 124] width 6 height 6
click at [159, 123] on div at bounding box center [186, 123] width 127 height 7
click at [158, 123] on div at bounding box center [186, 123] width 127 height 7
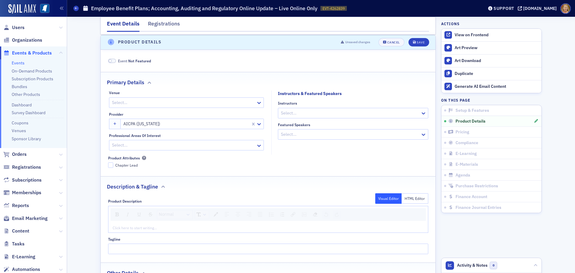
click at [162, 162] on div "Product Attributes Chapter Lead" at bounding box center [268, 162] width 320 height 12
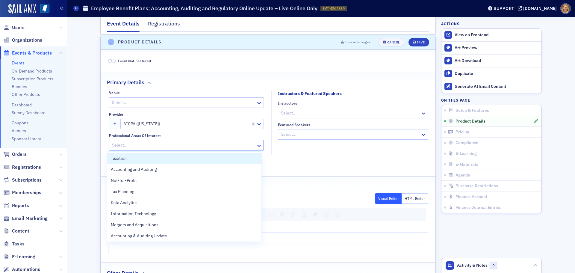
click at [167, 146] on div at bounding box center [183, 144] width 144 height 7
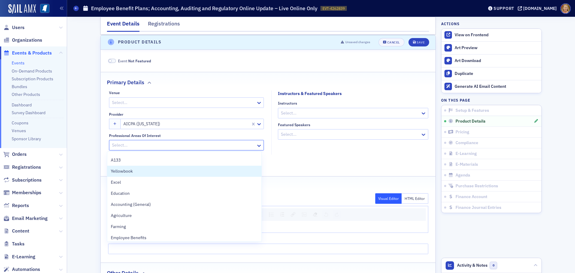
scroll to position [449, 0]
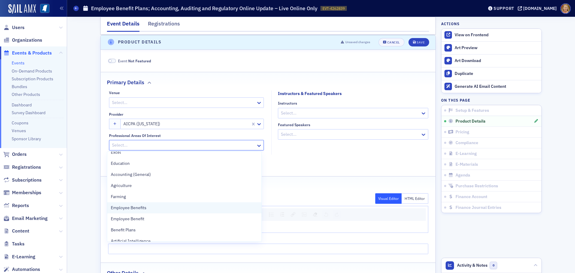
click at [146, 208] on span "Employee Benefits" at bounding box center [129, 208] width 36 height 6
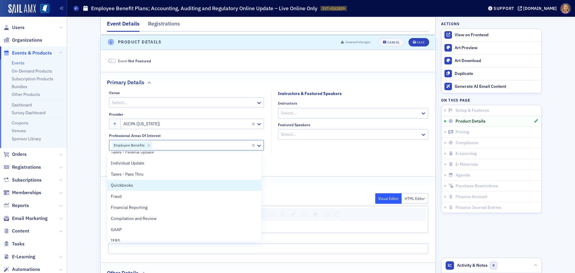
scroll to position [569, 0]
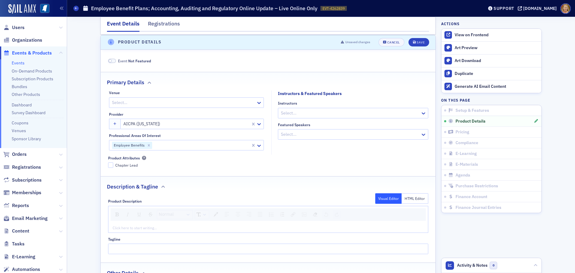
click at [285, 151] on fieldset "Instructors & Featured Speakers Instructors Select... Featured Speakers Select.…" at bounding box center [351, 122] width 160 height 64
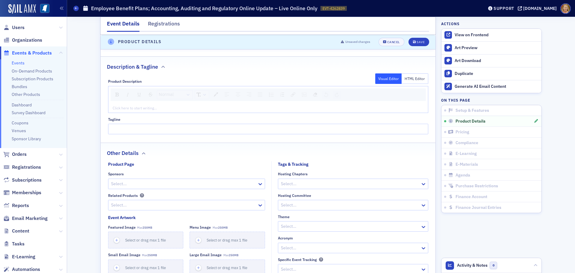
scroll to position [331, 0]
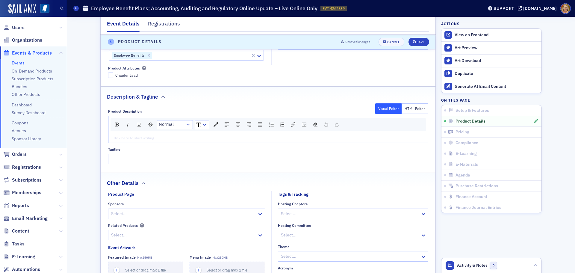
click at [138, 140] on div "rdw-editor" at bounding box center [268, 137] width 311 height 5
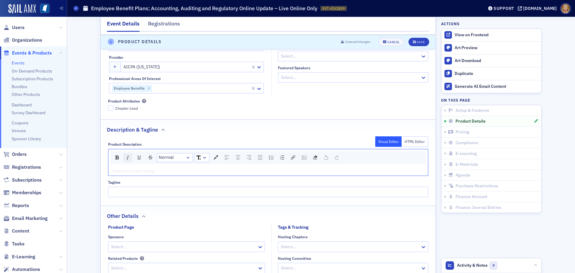
scroll to position [300, 0]
click at [114, 169] on div "rdw-editor" at bounding box center [268, 169] width 311 height 5
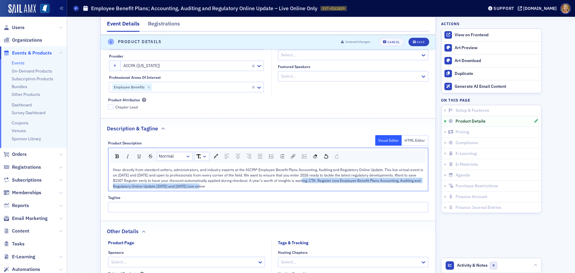
drag, startPoint x: 295, startPoint y: 181, endPoint x: 315, endPoint y: 186, distance: 21.0
click at [315, 186] on div "Hear directly from standard setters, administrators, and industry experts at th…" at bounding box center [268, 178] width 311 height 22
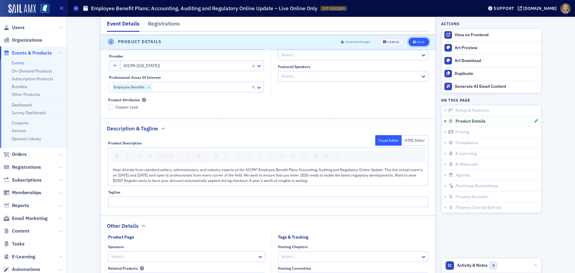
click at [417, 42] on div "Save" at bounding box center [421, 41] width 8 height 3
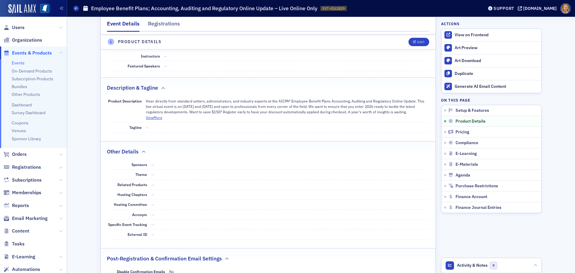
scroll to position [331, 0]
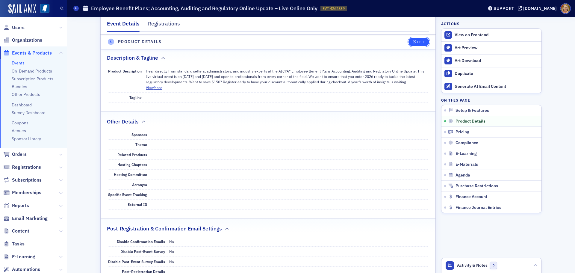
click at [415, 42] on span "Edit" at bounding box center [419, 41] width 12 height 3
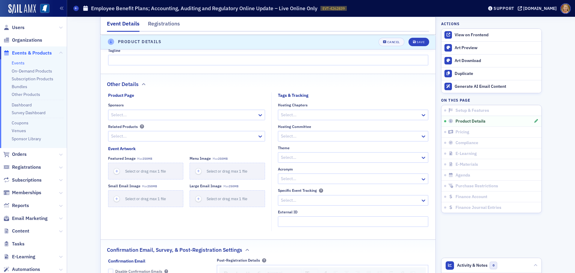
scroll to position [451, 0]
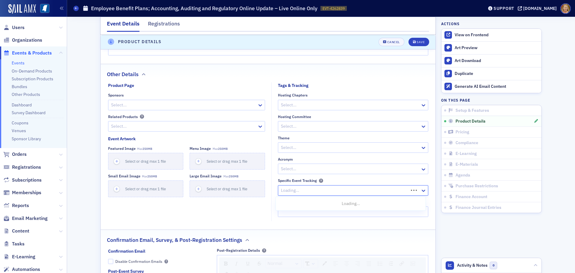
click at [307, 192] on div at bounding box center [344, 190] width 128 height 7
click at [288, 190] on div at bounding box center [350, 190] width 140 height 7
click at [255, 208] on div "Product Page Sponsors Select... Related Products Select... Event Artwork Featur…" at bounding box center [186, 151] width 157 height 139
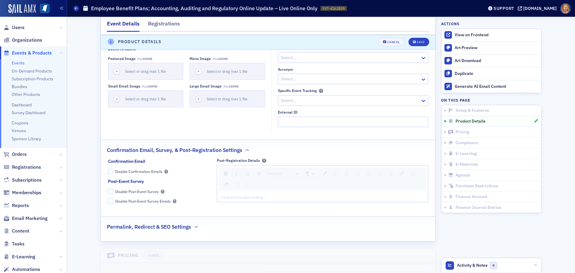
scroll to position [511, 0]
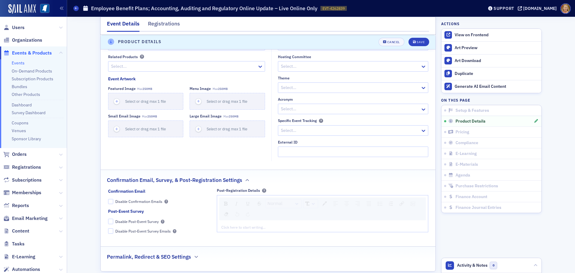
click at [280, 130] on div at bounding box center [350, 130] width 140 height 7
drag, startPoint x: 281, startPoint y: 130, endPoint x: 266, endPoint y: 153, distance: 27.1
click at [266, 153] on div "Product Page Sponsors Select... Related Products Select... Event Artwork Featur…" at bounding box center [268, 91] width 320 height 139
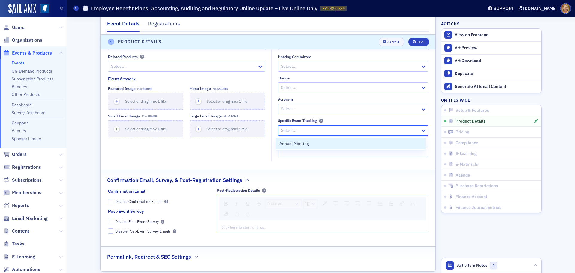
click at [278, 133] on div "Select…" at bounding box center [349, 130] width 142 height 9
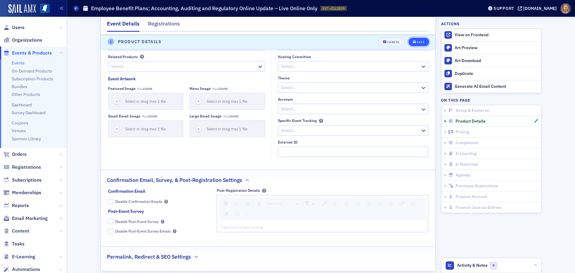
click at [417, 42] on div "Save" at bounding box center [421, 41] width 8 height 3
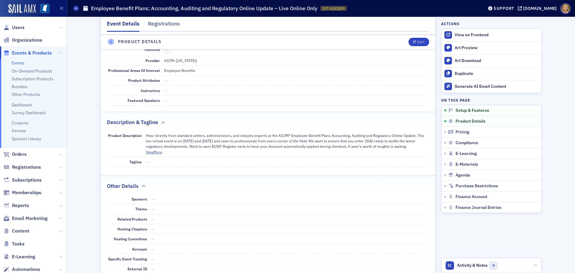
scroll to position [241, 0]
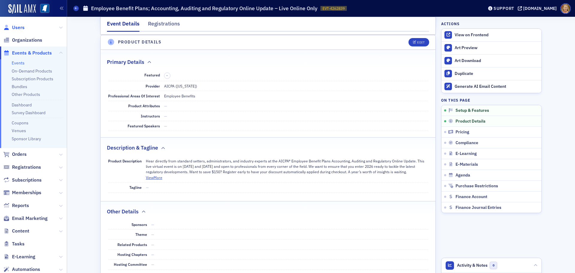
click at [17, 26] on span "Users" at bounding box center [18, 27] width 13 height 7
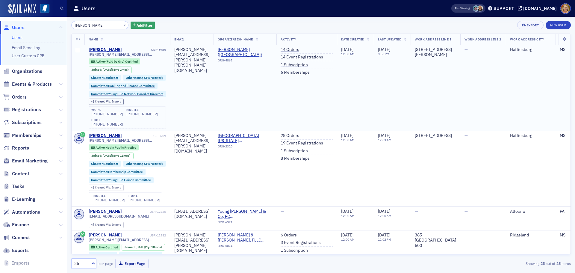
type input "[PERSON_NAME]"
drag, startPoint x: 133, startPoint y: 55, endPoint x: 87, endPoint y: 56, distance: 46.4
click at [87, 56] on td "[PERSON_NAME] USR-9681 [PERSON_NAME][EMAIL_ADDRESS][PERSON_NAME][PERSON_NAME][D…" at bounding box center [127, 88] width 86 height 86
copy span "[PERSON_NAME][EMAIL_ADDRESS][PERSON_NAME][PERSON_NAME][DOMAIN_NAME]"
drag, startPoint x: 118, startPoint y: 25, endPoint x: 96, endPoint y: 26, distance: 22.2
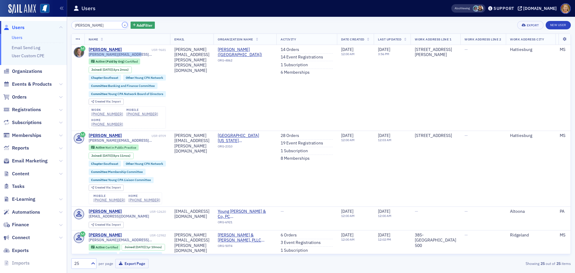
click at [122, 25] on button "×" at bounding box center [124, 24] width 5 height 5
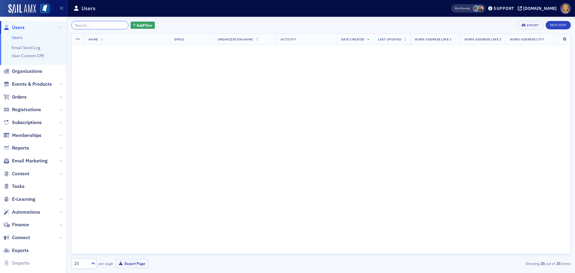
click at [96, 26] on input "search" at bounding box center [99, 25] width 57 height 8
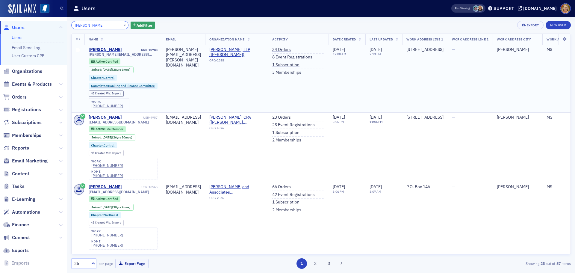
type input "[PERSON_NAME]"
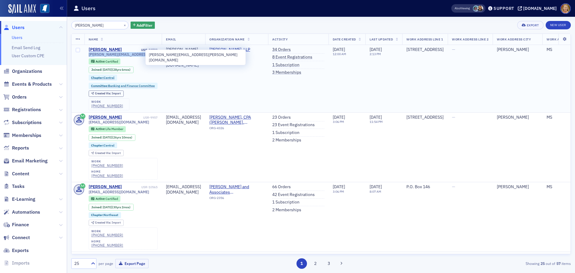
drag, startPoint x: 148, startPoint y: 55, endPoint x: 88, endPoint y: 55, distance: 59.9
click at [88, 55] on td "[PERSON_NAME] USR-10783 [PERSON_NAME][EMAIL_ADDRESS][PERSON_NAME][DOMAIN_NAME] …" at bounding box center [123, 78] width 78 height 67
copy span "[PERSON_NAME][EMAIL_ADDRESS][PERSON_NAME][DOMAIN_NAME]"
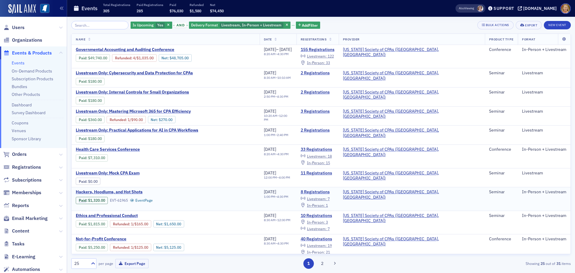
scroll to position [30, 0]
